Goal: Information Seeking & Learning: Learn about a topic

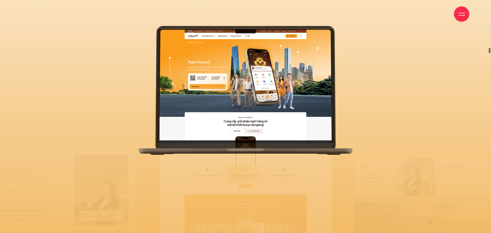
scroll to position [1, 0]
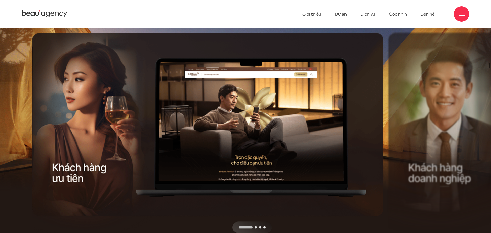
drag, startPoint x: 361, startPoint y: 115, endPoint x: 173, endPoint y: 94, distance: 189.4
click at [258, 107] on div "Next slide" at bounding box center [299, 133] width 178 height 200
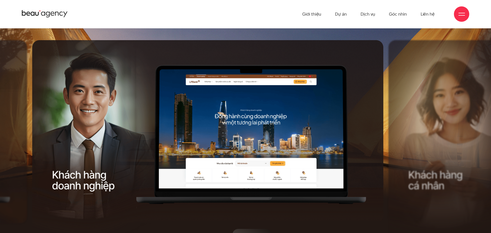
drag, startPoint x: 258, startPoint y: 115, endPoint x: 48, endPoint y: 88, distance: 211.5
click at [306, 121] on div "Next slide" at bounding box center [299, 140] width 178 height 200
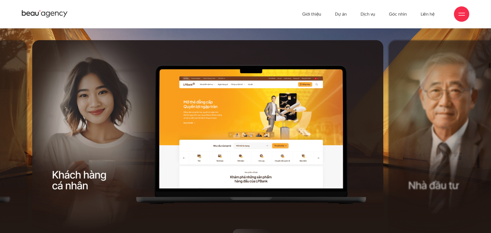
click at [364, 148] on div "Next slide" at bounding box center [299, 140] width 178 height 200
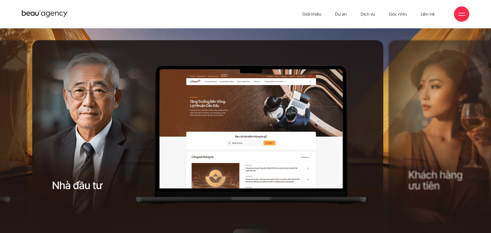
click at [364, 148] on div "Next slide" at bounding box center [299, 140] width 178 height 200
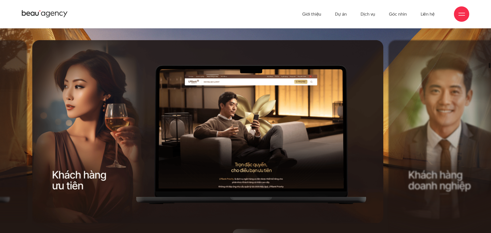
click at [368, 146] on div "Next slide" at bounding box center [299, 140] width 178 height 200
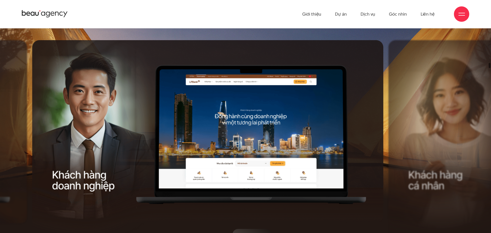
click at [368, 146] on div "Next slide" at bounding box center [299, 140] width 178 height 200
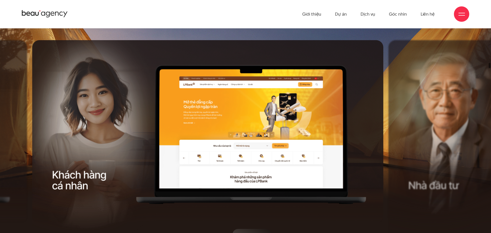
click at [359, 144] on div "Next slide" at bounding box center [299, 140] width 178 height 200
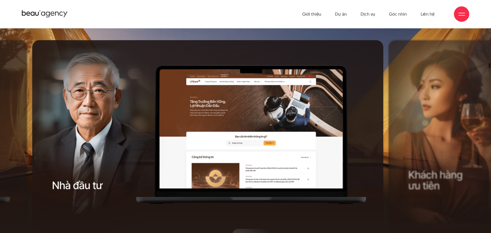
click at [377, 142] on div "Next slide" at bounding box center [299, 140] width 178 height 200
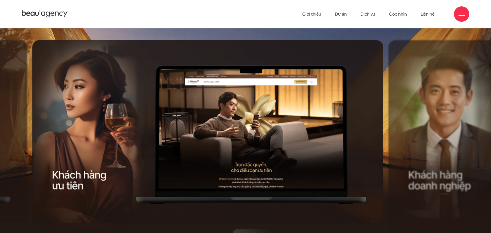
click at [382, 149] on div "Next slide" at bounding box center [299, 140] width 178 height 200
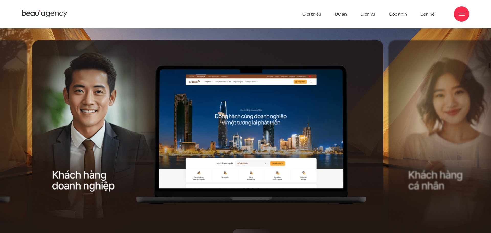
click at [382, 149] on div "Next slide" at bounding box center [299, 140] width 178 height 200
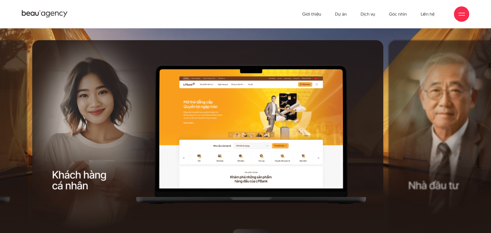
click at [377, 134] on div "Next slide" at bounding box center [299, 140] width 178 height 200
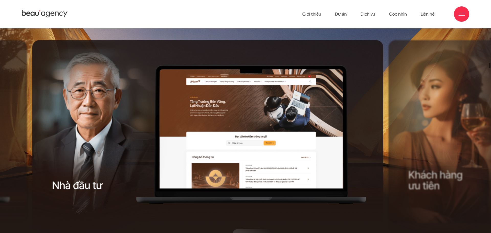
click at [349, 144] on div "Next slide" at bounding box center [299, 140] width 178 height 200
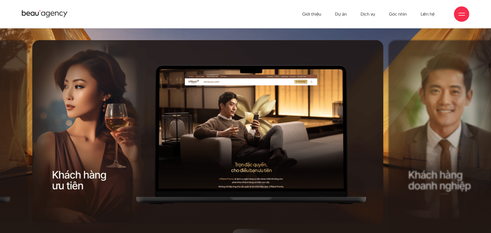
click at [349, 144] on div "Next slide" at bounding box center [299, 140] width 178 height 200
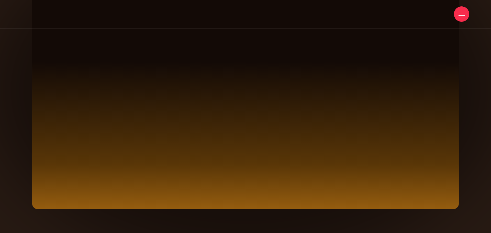
drag, startPoint x: 412, startPoint y: 118, endPoint x: 362, endPoint y: 177, distance: 77.2
click at [381, 175] on span at bounding box center [245, 77] width 427 height 263
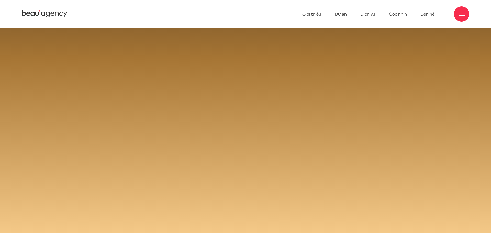
drag, startPoint x: 278, startPoint y: 117, endPoint x: 278, endPoint y: 147, distance: 30.2
click at [278, 147] on span at bounding box center [245, 82] width 491 height 472
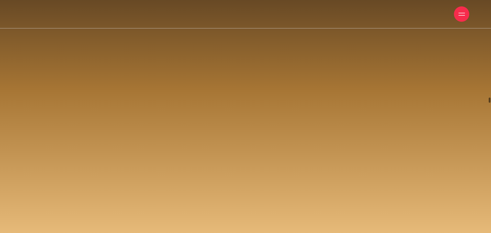
drag, startPoint x: 276, startPoint y: 183, endPoint x: 241, endPoint y: 131, distance: 62.2
click at [241, 131] on span at bounding box center [245, 113] width 491 height 472
click at [237, 151] on span at bounding box center [245, 113] width 491 height 472
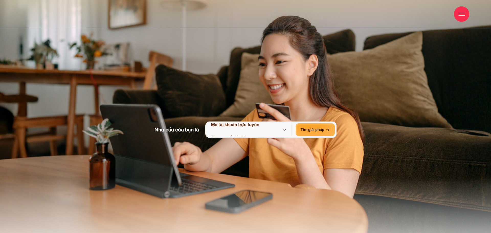
click at [266, 144] on p "Tra cưu sổ tiết kiệm" at bounding box center [251, 137] width 80 height 13
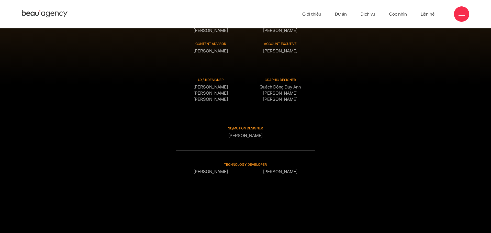
drag, startPoint x: 323, startPoint y: 210, endPoint x: 179, endPoint y: 208, distance: 144.3
click at [179, 208] on div "Digital Experience Design Creative Director Phạm Hoàng Hà Project manager Nguyễ…" at bounding box center [246, 109] width 432 height 273
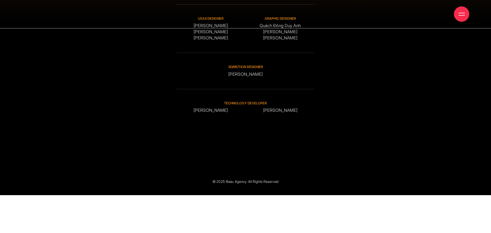
click at [273, 114] on p "Trần Đại Đăng Khoa" at bounding box center [280, 110] width 69 height 6
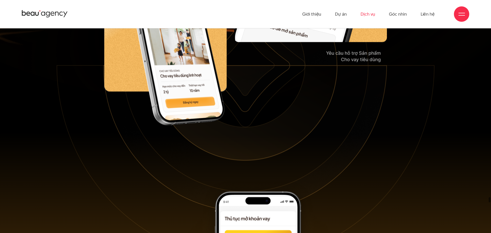
click at [373, 15] on link "Dịch vụ" at bounding box center [368, 14] width 15 height 28
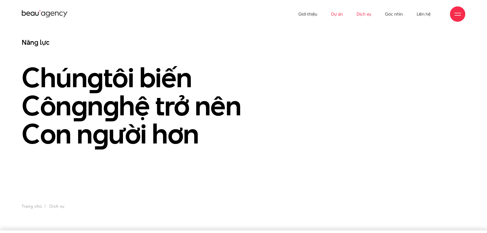
click at [342, 15] on link "Dự án" at bounding box center [337, 14] width 12 height 28
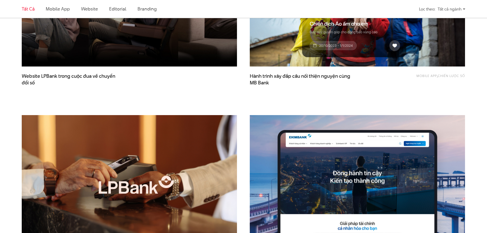
scroll to position [333, 0]
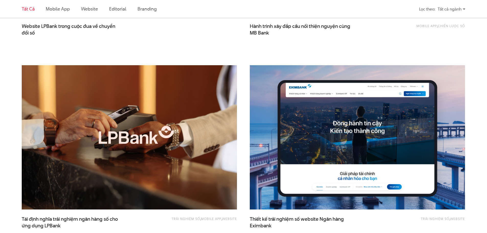
click at [154, 157] on img at bounding box center [129, 137] width 215 height 144
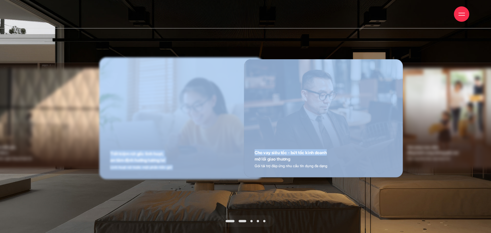
drag, startPoint x: 344, startPoint y: 129, endPoint x: 221, endPoint y: 147, distance: 124.0
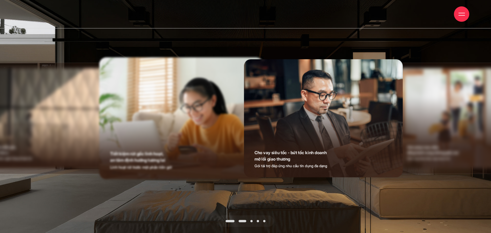
click at [274, 177] on div "Chuyển tiền miễn phí, kinh doanh như ý Chuyển tiền liên ngân hàng thuận lợi Chu…" at bounding box center [245, 137] width 427 height 180
click at [252, 220] on span at bounding box center [252, 221] width 2 height 2
click at [251, 220] on span at bounding box center [252, 221] width 2 height 2
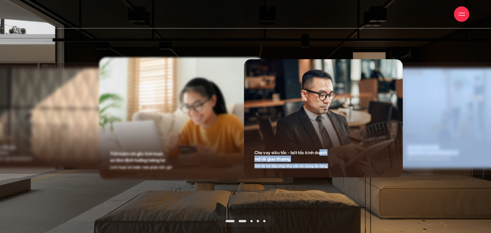
drag, startPoint x: 470, startPoint y: 131, endPoint x: 323, endPoint y: 132, distance: 146.6
click at [352, 117] on img at bounding box center [323, 118] width 159 height 118
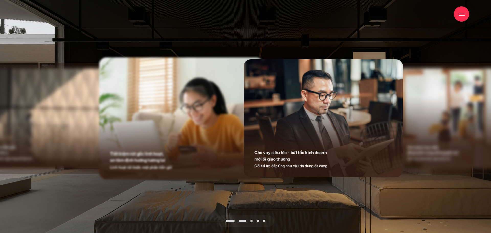
click at [350, 171] on div "Chuyển tiền miễn phí, kinh doanh như ý Chuyển tiền liên ngân hàng thuận lợi Chu…" at bounding box center [245, 137] width 427 height 180
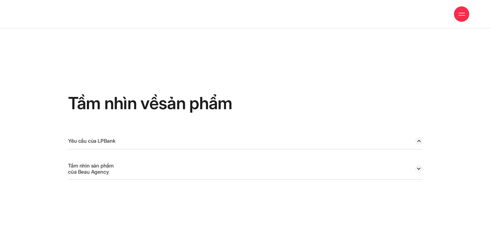
click at [172, 158] on div "Tầm nhìn sản phẩm của Beau Agency" at bounding box center [245, 168] width 355 height 21
click at [422, 158] on div "Tầm nhìn sản phẩm của Beau Agency" at bounding box center [245, 168] width 355 height 21
click at [421, 165] on icon at bounding box center [419, 169] width 8 height 8
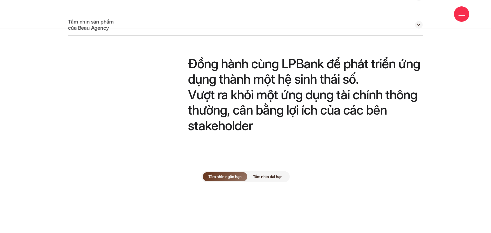
click at [281, 172] on span "Tầm nhìn dài hạn" at bounding box center [267, 176] width 41 height 9
